Goal: Transaction & Acquisition: Download file/media

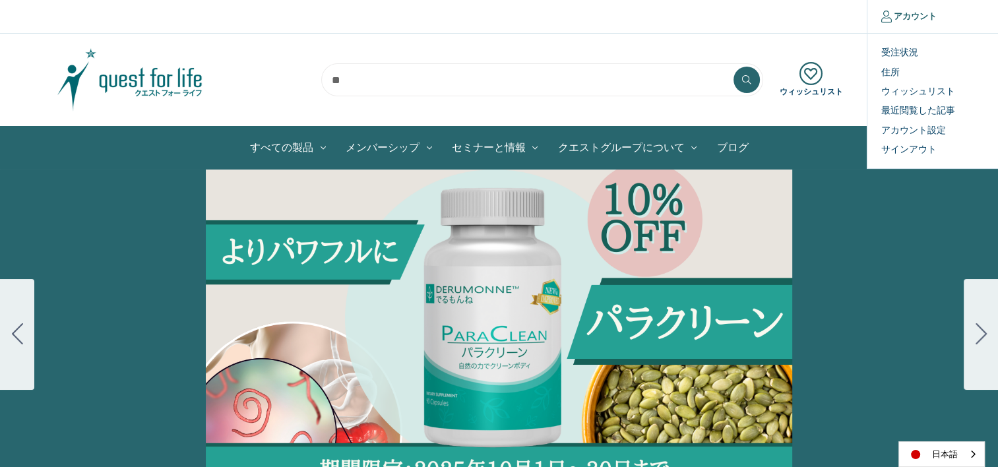
click at [927, 19] on link "アカウント" at bounding box center [909, 16] width 84 height 33
click at [918, 48] on link "受注状況" at bounding box center [933, 52] width 131 height 19
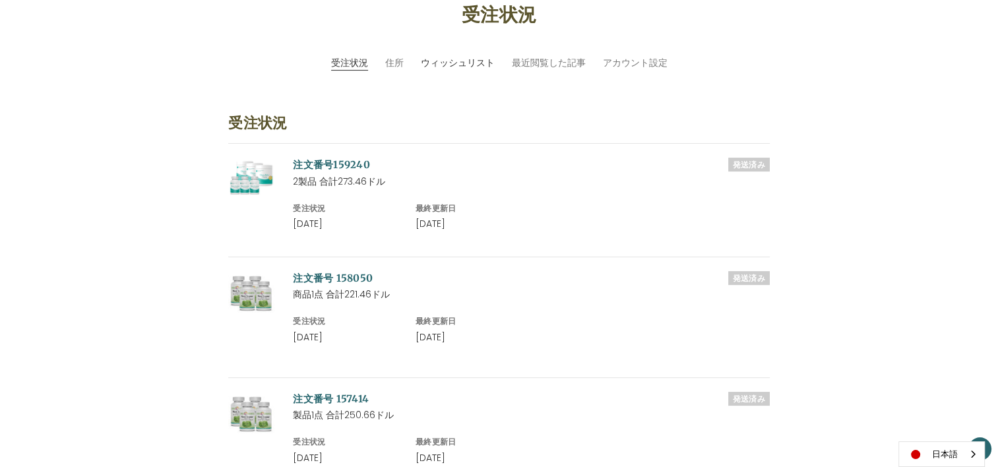
scroll to position [264, 0]
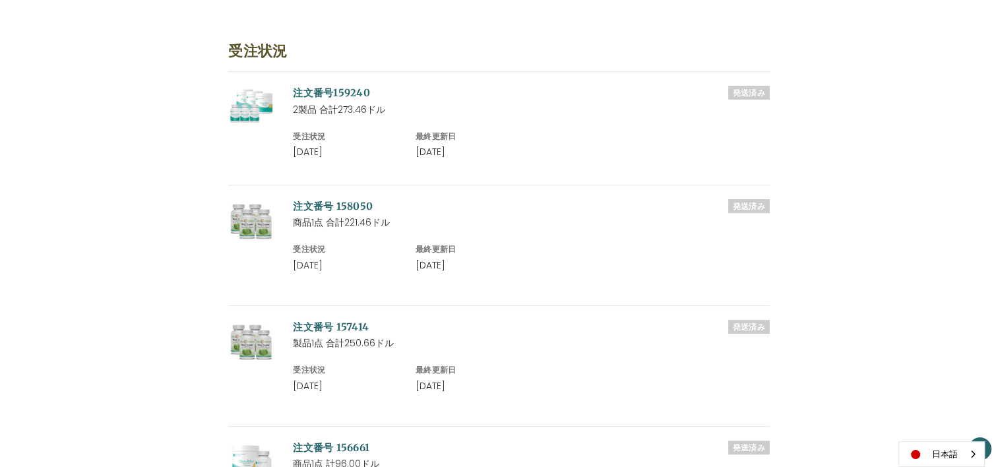
click at [334, 95] on link "注文番号159240" at bounding box center [331, 92] width 77 height 13
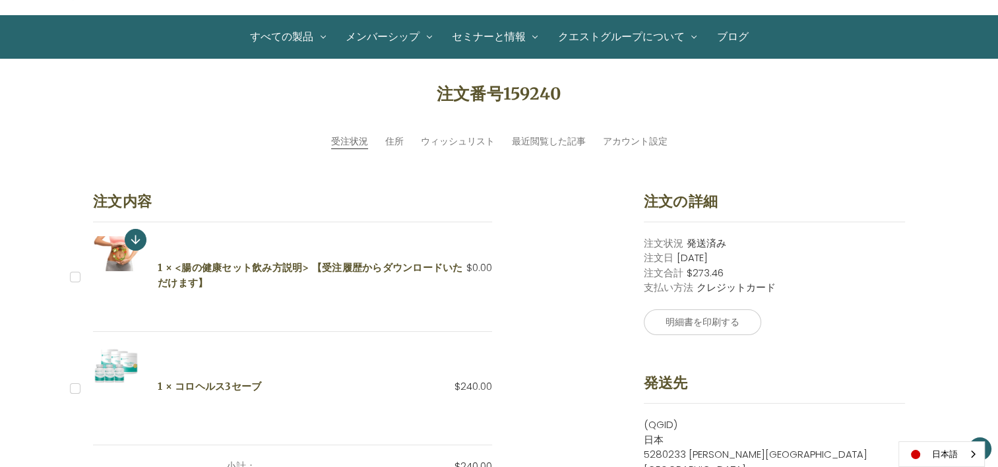
scroll to position [132, 0]
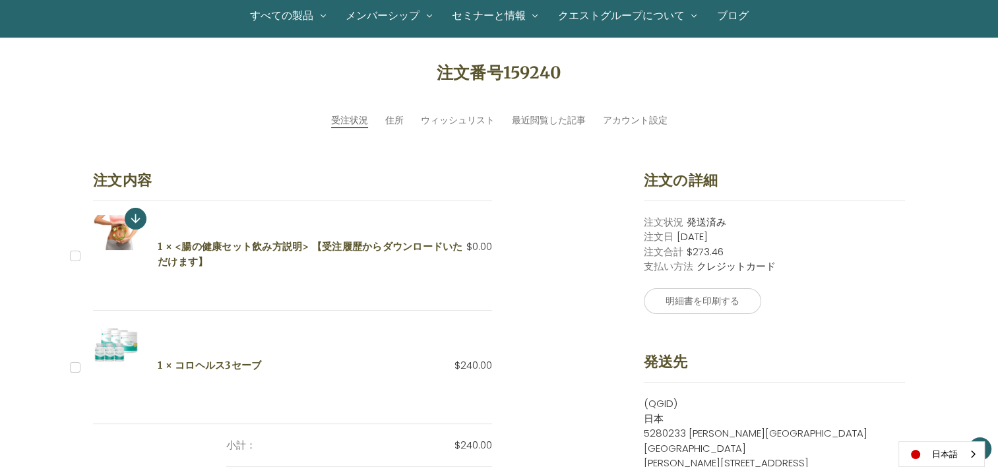
click at [76, 251] on label "チェックボックス 17147 ラベル" at bounding box center [77, 256] width 14 height 14
click at [71, 252] on label "チェックボックス 17147 ラベル" at bounding box center [77, 256] width 14 height 14
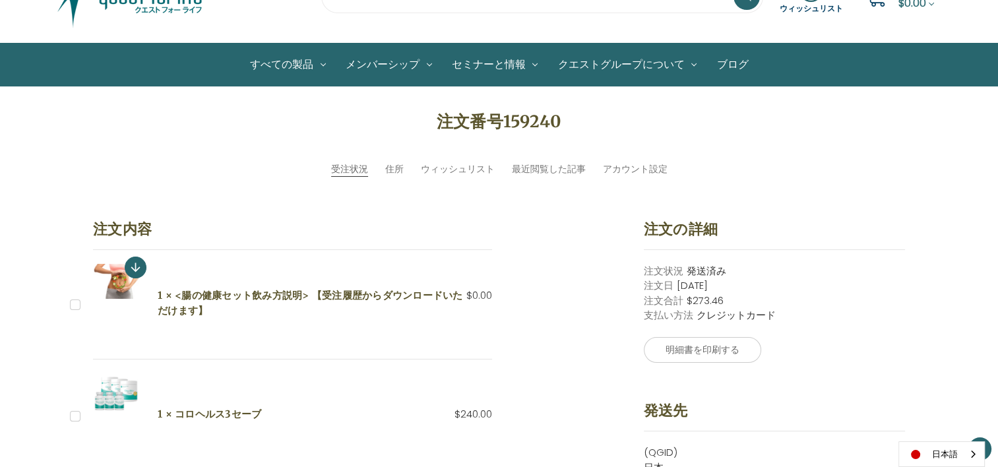
scroll to position [0, 0]
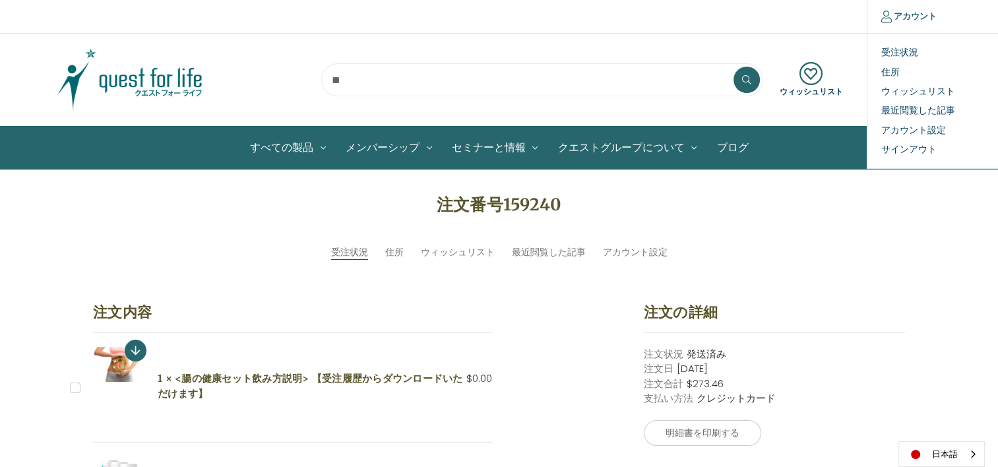
click at [884, 22] on icon at bounding box center [887, 17] width 11 height 12
click at [892, 48] on link "受注状況" at bounding box center [933, 52] width 131 height 19
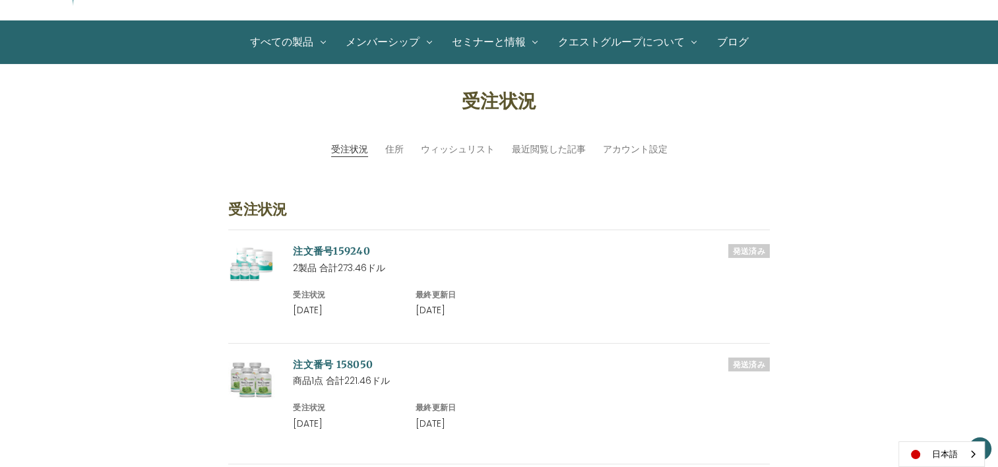
scroll to position [198, 0]
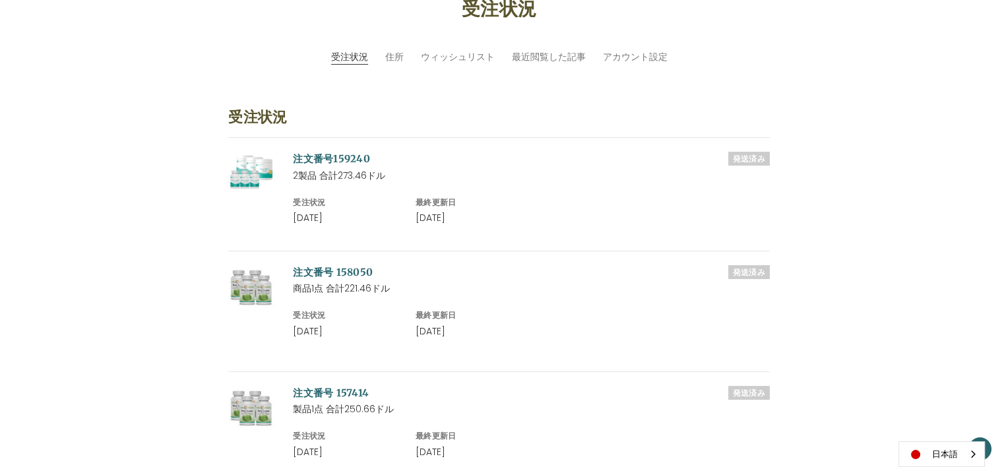
click at [259, 167] on img at bounding box center [251, 171] width 46 height 39
click at [355, 156] on link "注文番号159240" at bounding box center [331, 158] width 77 height 13
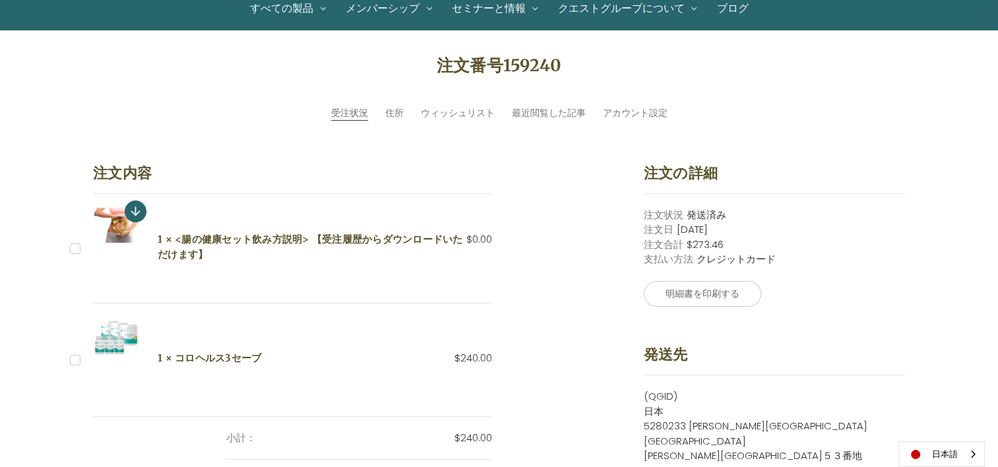
scroll to position [198, 0]
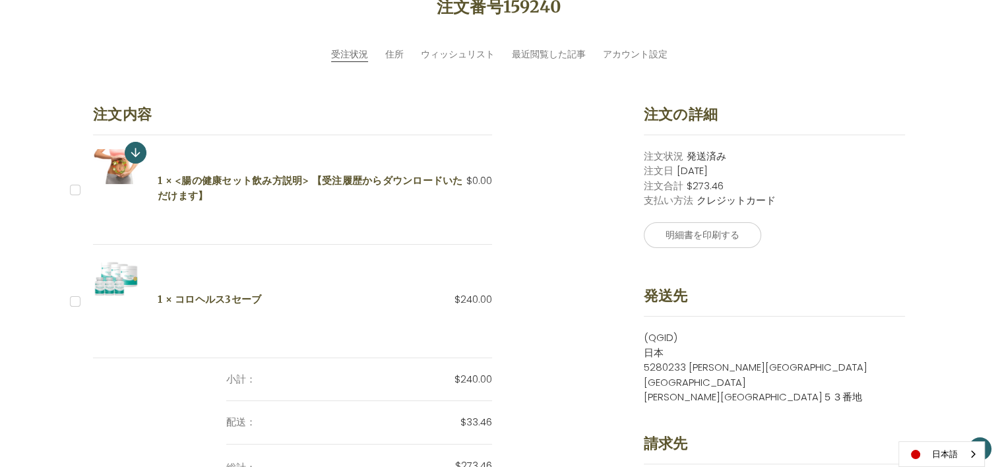
click at [81, 185] on label "チェックボックス 17147 ラベル" at bounding box center [77, 190] width 14 height 14
click at [193, 176] on h5 "1 × <腸の健康セット飲み方説明> 【受注履歴からダウンロードいただけます】" at bounding box center [325, 189] width 335 height 30
click at [232, 179] on h5 "1 × <腸の健康セット飲み方説明> 【受注履歴からダウンロードいただけます】" at bounding box center [325, 189] width 335 height 30
click at [302, 187] on h5 "1 × <腸の健康セット飲み方説明> 【受注履歴からダウンロードいただけます】" at bounding box center [325, 189] width 335 height 30
click at [234, 178] on h5 "1 × <腸の健康セット飲み方説明> 【受注履歴からダウンロードいただけます】" at bounding box center [325, 189] width 335 height 30
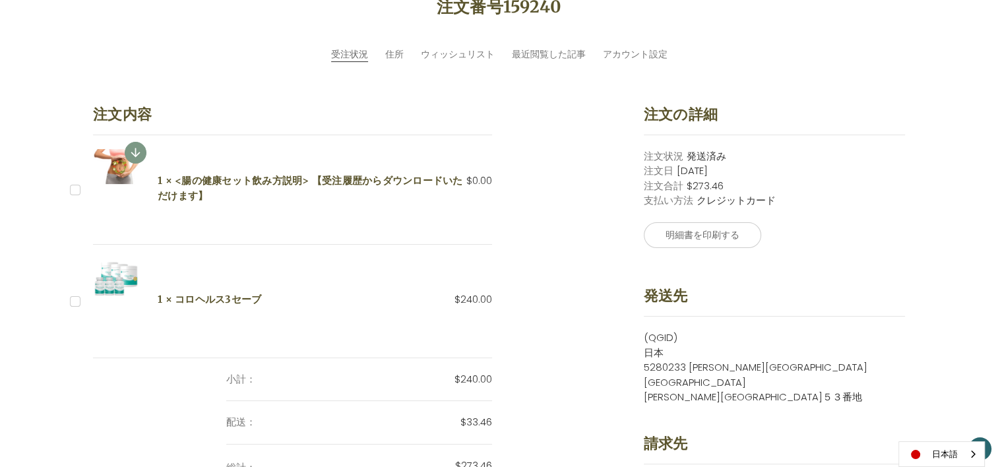
click at [138, 154] on icon at bounding box center [136, 153] width 14 height 14
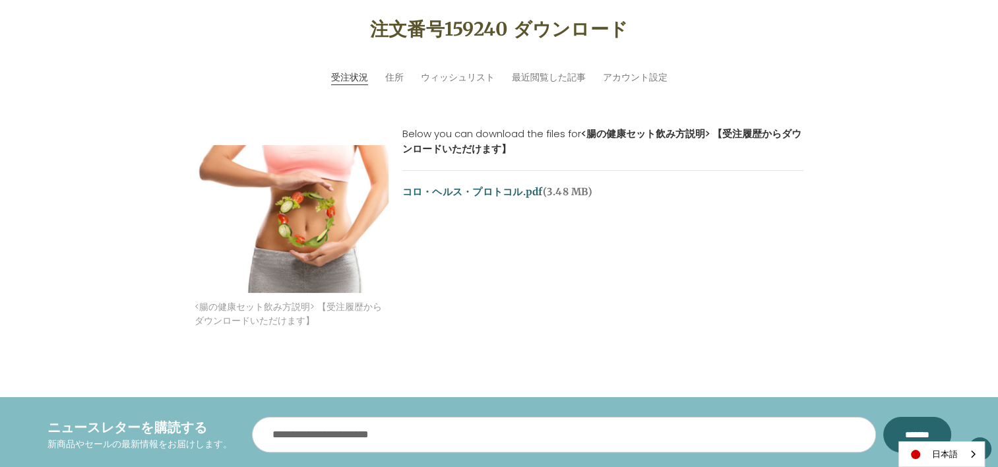
scroll to position [198, 0]
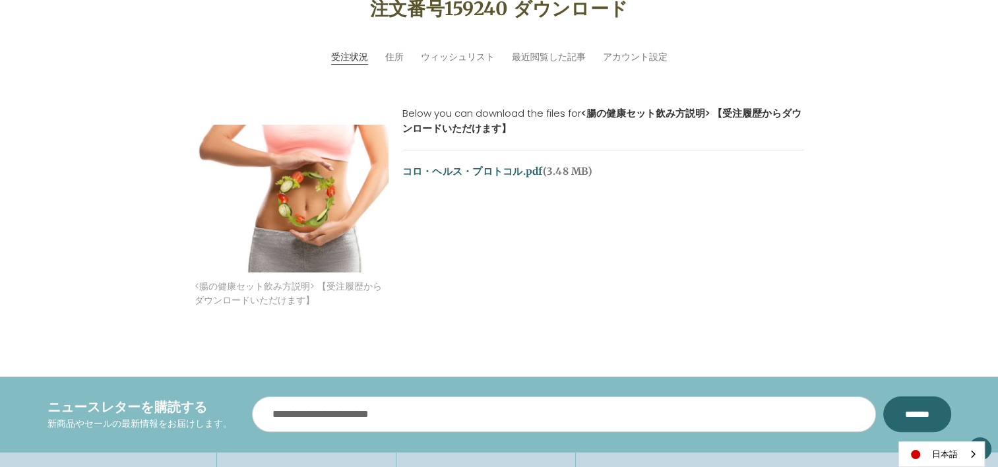
click at [500, 168] on link "コロ・ヘルス・プロトコル.pdf" at bounding box center [473, 171] width 141 height 13
